Goal: Task Accomplishment & Management: Complete application form

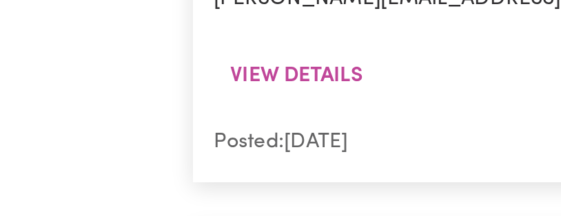
scroll to position [1445, 0]
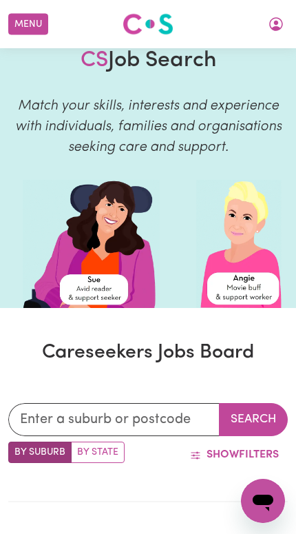
scroll to position [0, 0]
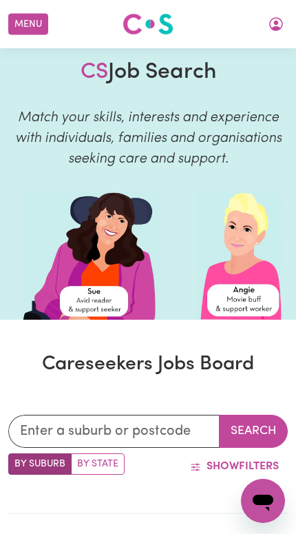
click at [22, 30] on button "Menu" at bounding box center [28, 24] width 40 height 21
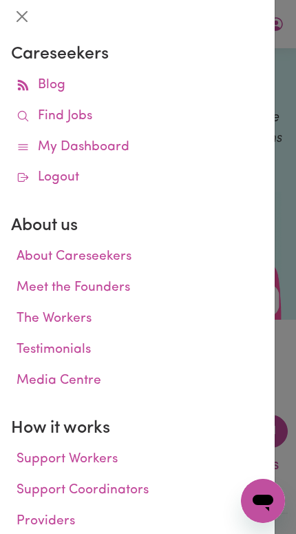
click at [19, 142] on icon at bounding box center [23, 147] width 13 height 13
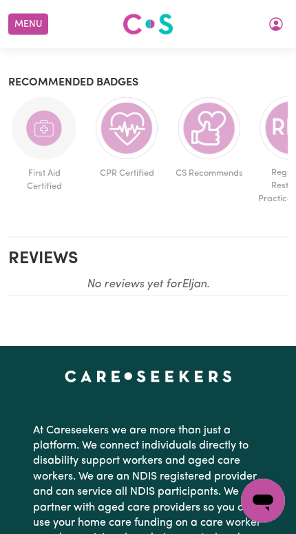
scroll to position [1001, 0]
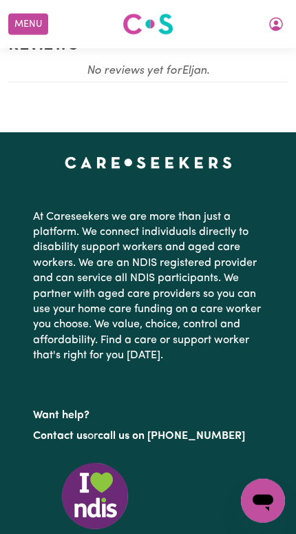
click at [271, 26] on icon "My Account" at bounding box center [276, 24] width 14 height 14
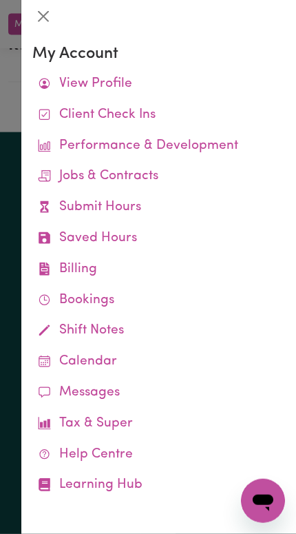
click at [43, 201] on icon at bounding box center [45, 207] width 8 height 12
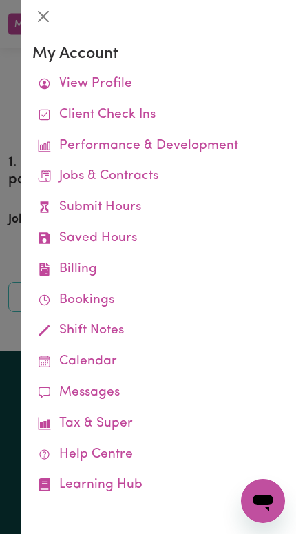
click at [8, 214] on div at bounding box center [148, 267] width 296 height 534
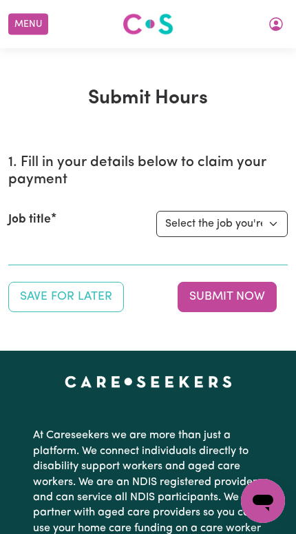
click at [19, 212] on label "Job title" at bounding box center [29, 220] width 43 height 18
click at [156, 212] on select "Select the job you're submitting hours for... [[PERSON_NAME]] Support Worker Ne…" at bounding box center [222, 224] width 132 height 26
select select "14115"
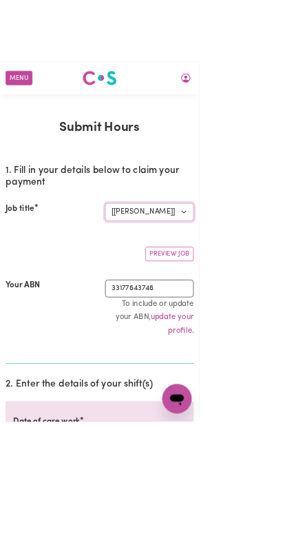
scroll to position [0, 3]
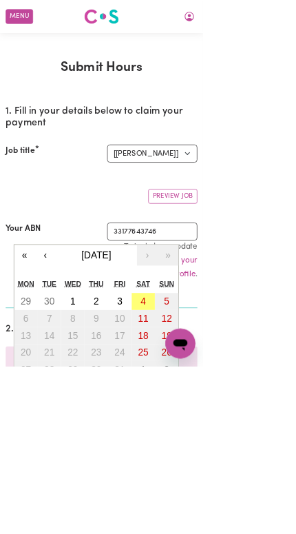
click at [200, 439] on button "4" at bounding box center [209, 439] width 34 height 25
type input "[DATE]"
type input "4"
type input "10"
type input "2025"
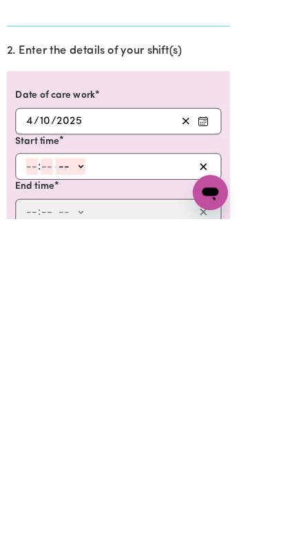
type input "3"
type input "0"
click at [92, 458] on select "-- AM PM" at bounding box center [85, 468] width 37 height 21
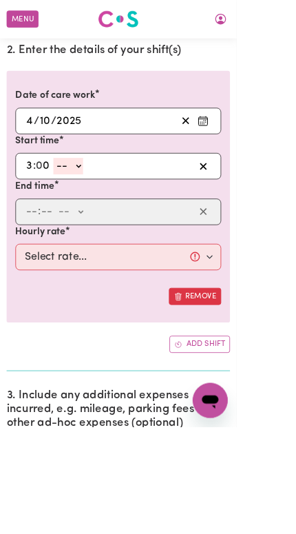
select select "pm"
type input "15:00"
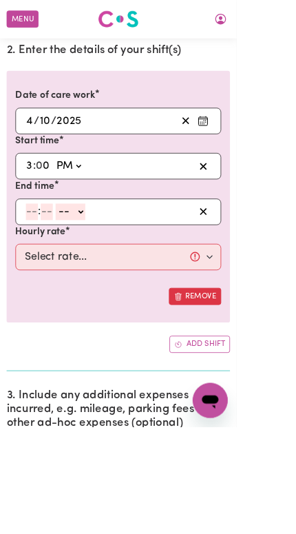
click at [34, 263] on input "number" at bounding box center [39, 265] width 15 height 21
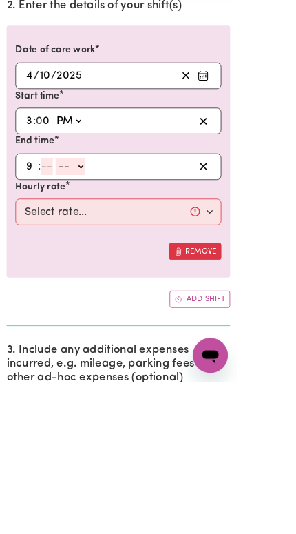
type input "9"
type input "30"
click at [79, 255] on select "-- AM PM" at bounding box center [84, 265] width 37 height 21
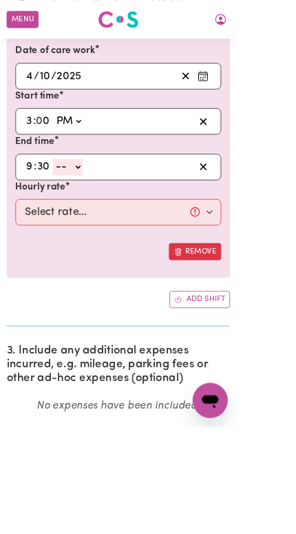
select select "pm"
type input "21:30"
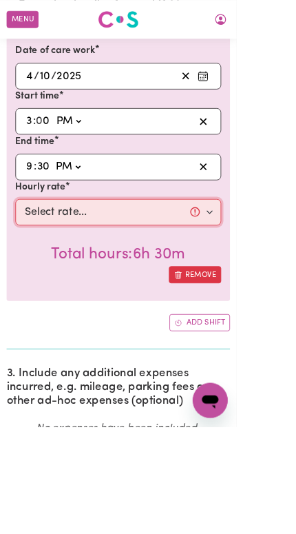
click at [35, 263] on select "Select rate... $57.17 (Weekday) $77.96 ([DATE]) $103.95 ([DATE]) $129.94 (Publi…" at bounding box center [148, 265] width 258 height 33
click at [57, 275] on select "Select rate... $57.17 (Weekday) $77.96 ([DATE]) $103.95 ([DATE]) $129.94 (Publi…" at bounding box center [148, 265] width 258 height 33
select select "77.96-[DATE]"
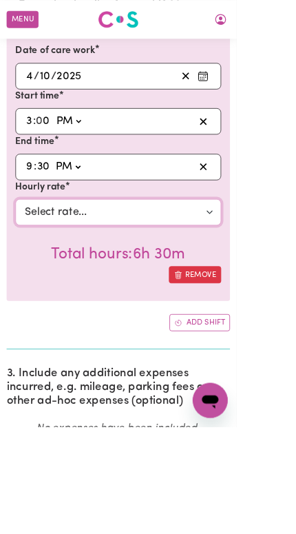
scroll to position [537, 0]
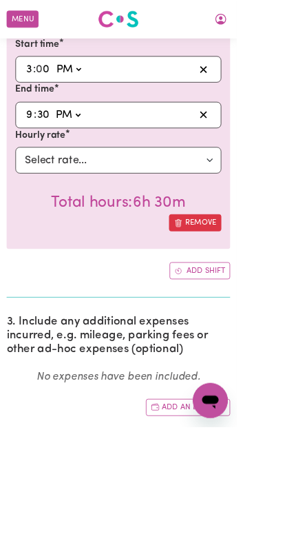
click at [266, 511] on button "Add an expense" at bounding box center [235, 509] width 105 height 21
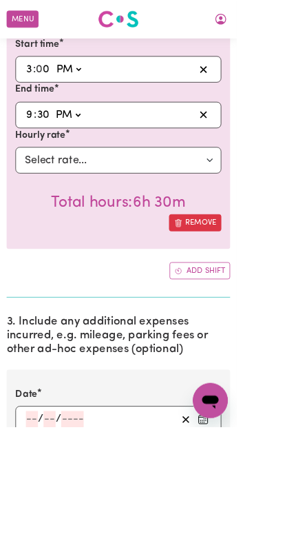
click at [264, 516] on button "Enter the date of expense" at bounding box center [254, 524] width 22 height 21
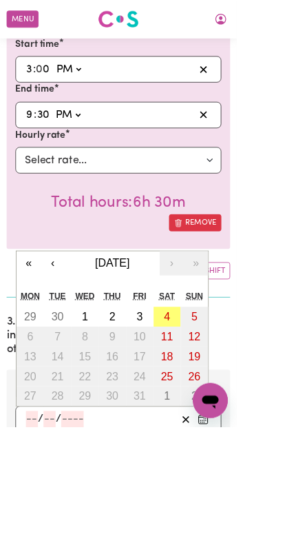
click at [203, 384] on button "4" at bounding box center [209, 396] width 34 height 25
type input "[DATE]"
type input "4"
type input "10"
type input "2025"
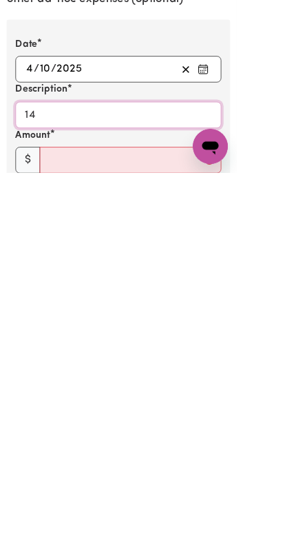
click at [74, 445] on input "14" at bounding box center [148, 461] width 258 height 33
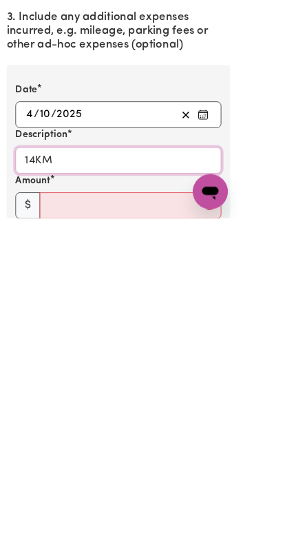
type input "14KM"
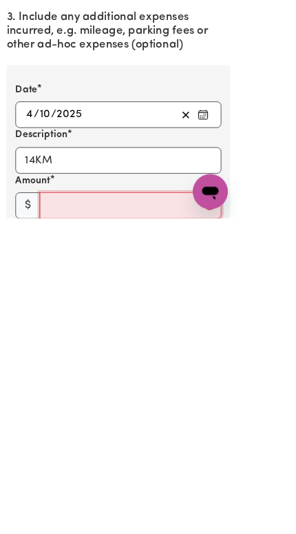
click at [85, 502] on input "Amount" at bounding box center [163, 518] width 227 height 33
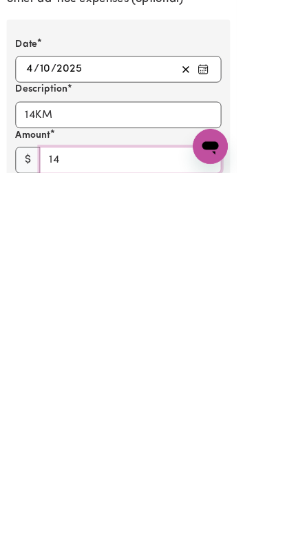
type input "14"
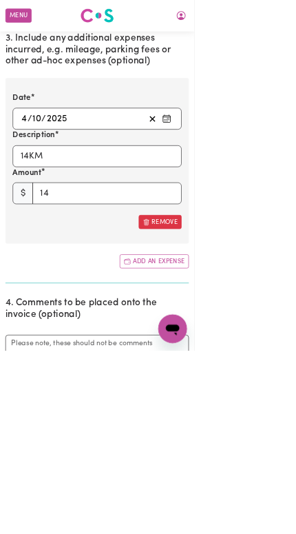
scroll to position [881, 0]
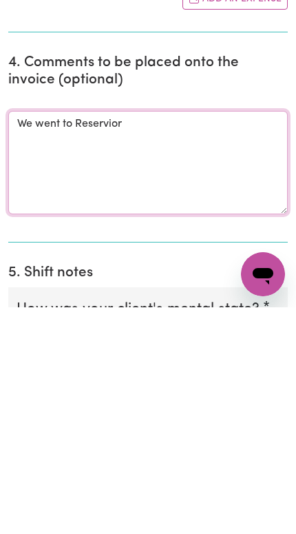
click at [87, 338] on textarea "We went to Reservior" at bounding box center [148, 389] width 280 height 103
type textarea "We went to Reservoir to watch pickle ball"
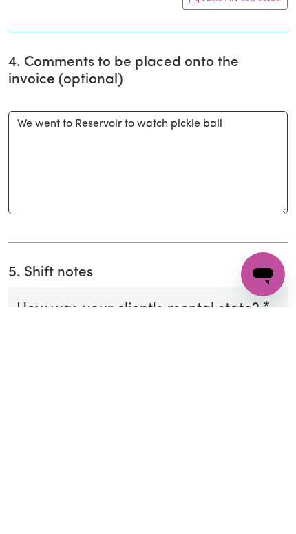
scroll to position [1280, 0]
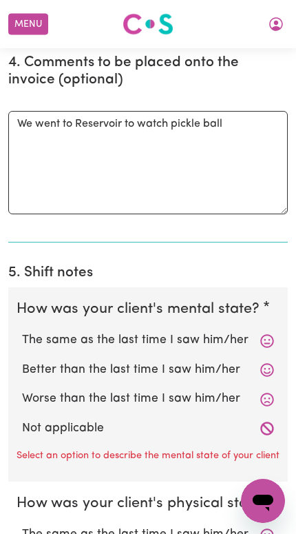
click at [258, 420] on label "Not applicable" at bounding box center [148, 429] width 252 height 18
click at [22, 419] on input "Not applicable" at bounding box center [21, 419] width 1 height 1
radio input "true"
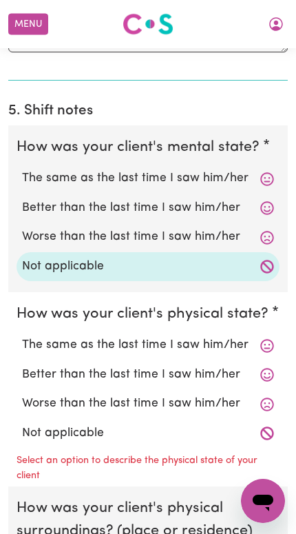
scroll to position [1567, 0]
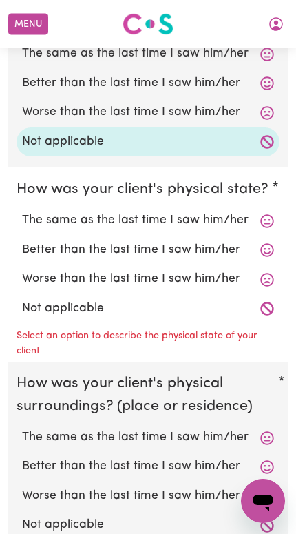
click at [229, 303] on label "Not applicable" at bounding box center [148, 309] width 252 height 18
click at [22, 300] on input "Not applicable" at bounding box center [21, 299] width 1 height 1
radio input "true"
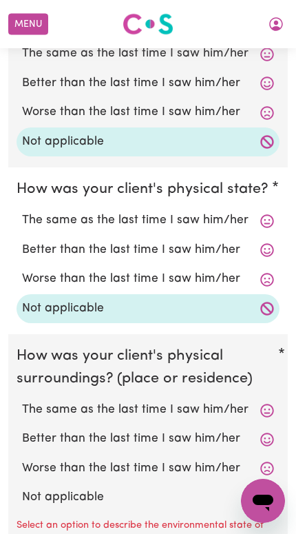
click at [240, 488] on label "Not applicable" at bounding box center [148, 497] width 252 height 18
click at [22, 488] on input "Not applicable" at bounding box center [21, 488] width 1 height 1
radio input "true"
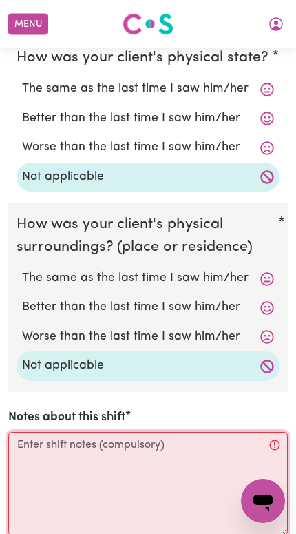
click at [207, 446] on textarea "Notes about this shift" at bounding box center [148, 483] width 280 height 103
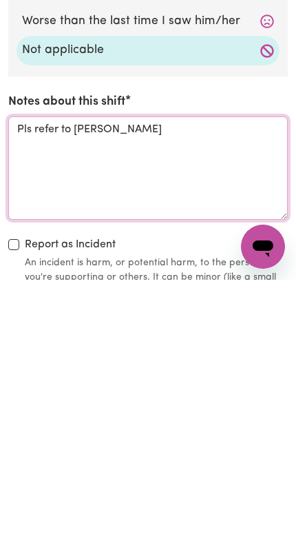
type textarea "Pls refer to [PERSON_NAME]"
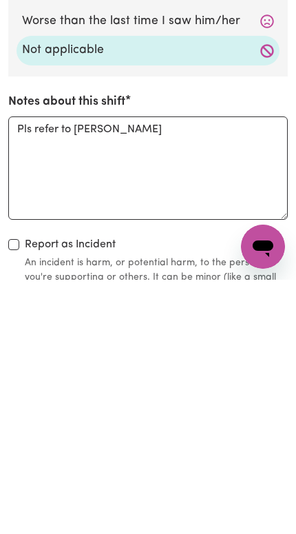
scroll to position [2014, 0]
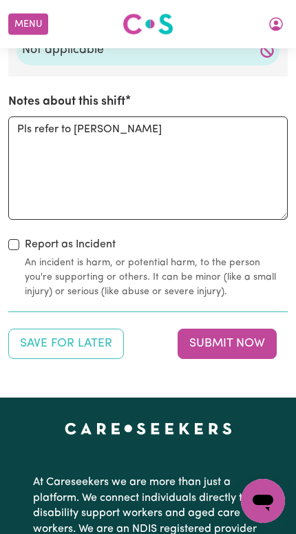
click at [259, 329] on button "Submit Now" at bounding box center [227, 344] width 99 height 30
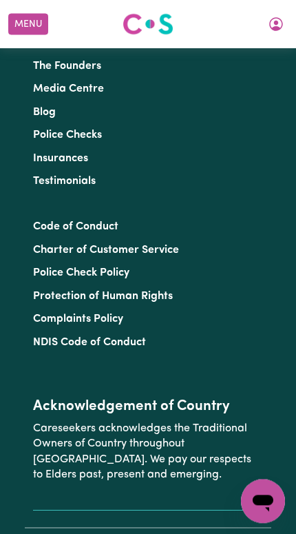
scroll to position [0, 0]
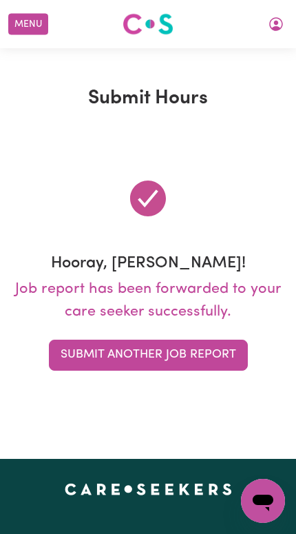
click at [285, 29] on button "My Account" at bounding box center [276, 23] width 29 height 23
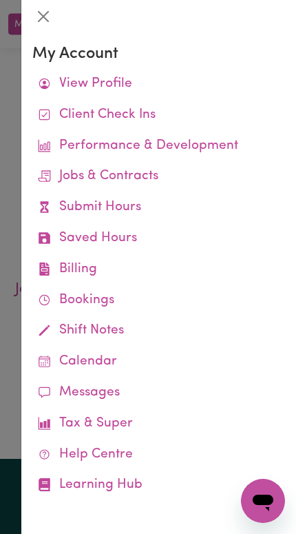
click at [0, 0] on icon at bounding box center [0, 0] width 0 height 0
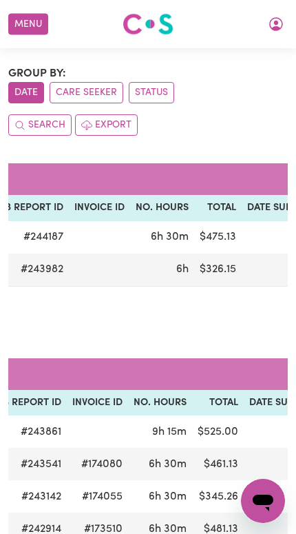
scroll to position [0, 205]
